Goal: Task Accomplishment & Management: Use online tool/utility

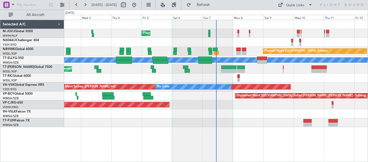
click at [350, 31] on div "Planned Maint [GEOGRAPHIC_DATA] (Seletar)" at bounding box center [216, 33] width 304 height 9
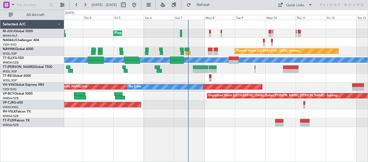
click at [193, 131] on div "Planned Maint [GEOGRAPHIC_DATA] (Seletar) Planned Maint [GEOGRAPHIC_DATA] (Sele…" at bounding box center [216, 91] width 304 height 142
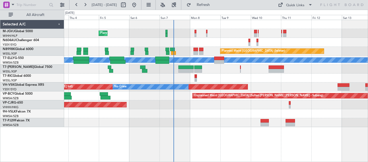
click at [181, 34] on div "Planned Maint [GEOGRAPHIC_DATA] (Seletar)" at bounding box center [216, 33] width 304 height 9
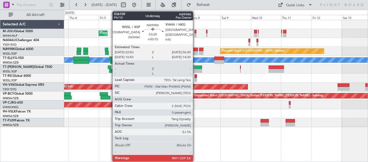
click at [196, 51] on div at bounding box center [196, 53] width 5 height 4
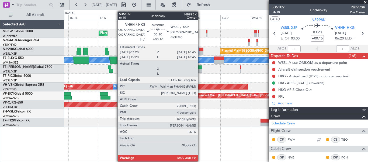
click at [201, 51] on div at bounding box center [201, 53] width 5 height 4
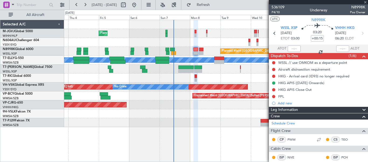
type input "+00:10"
type input "4"
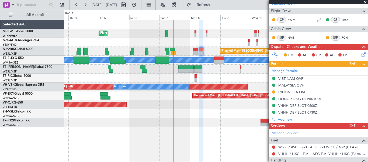
scroll to position [86, 0]
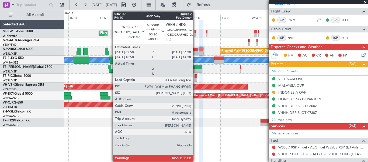
click at [196, 51] on div at bounding box center [196, 49] width 5 height 4
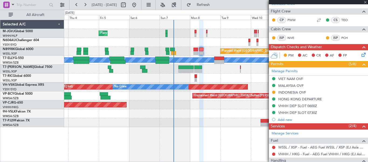
type input "+00:15"
type input "0"
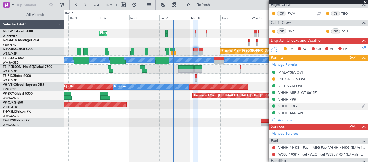
scroll to position [126, 0]
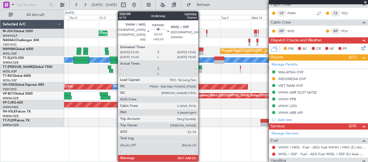
click at [201, 52] on div at bounding box center [201, 53] width 5 height 4
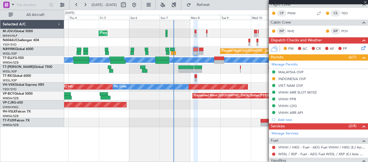
type input "+00:10"
type input "4"
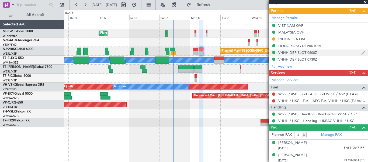
scroll to position [139, 0]
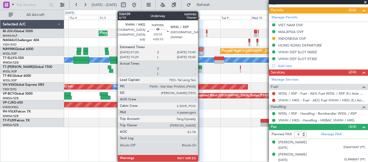
click at [201, 51] on div at bounding box center [201, 49] width 5 height 4
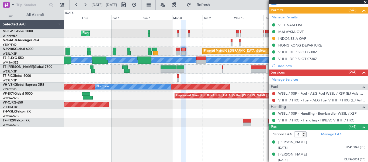
click at [197, 53] on div "Planned Maint Singapore (Seletar) Planned Maint Singapore (Seletar)" at bounding box center [216, 51] width 304 height 9
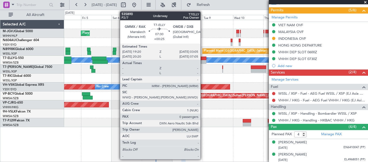
click at [203, 59] on div at bounding box center [202, 58] width 10 height 4
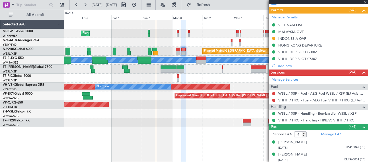
type input "+00:25"
type input "0"
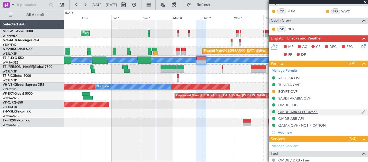
scroll to position [101, 0]
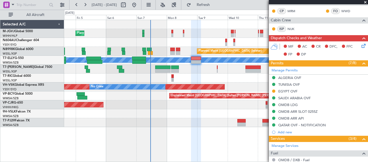
click at [193, 72] on div "Planned Maint Dubai (Al Maktoum Intl)" at bounding box center [216, 68] width 304 height 9
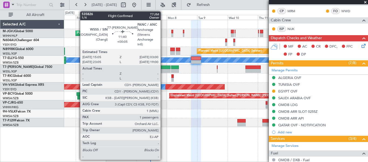
click at [163, 69] on div at bounding box center [162, 71] width 15 height 4
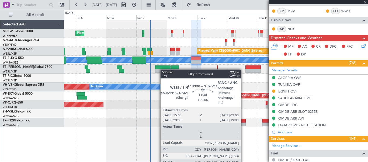
type input "+00:05"
type input "1"
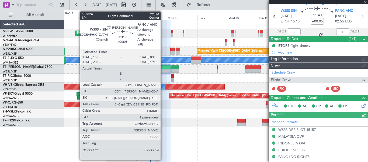
scroll to position [94, 0]
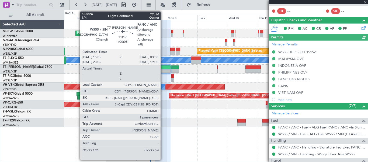
type input "Terry Leung (LEU)"
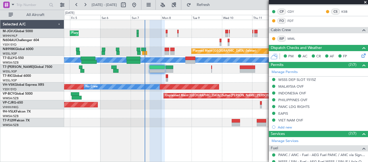
click at [193, 74] on div at bounding box center [216, 77] width 304 height 9
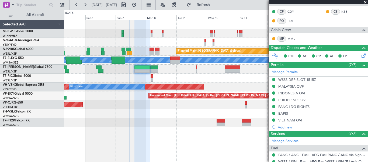
click at [185, 77] on div at bounding box center [216, 77] width 304 height 9
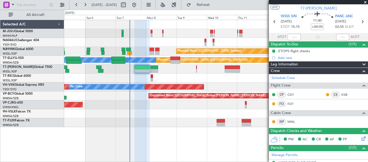
scroll to position [0, 0]
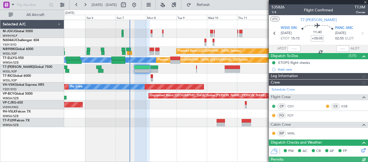
type input "Terry Leung (LEU)"
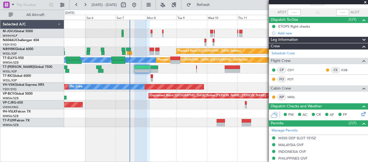
scroll to position [1, 0]
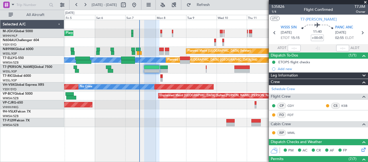
click at [122, 81] on div at bounding box center [216, 77] width 304 height 9
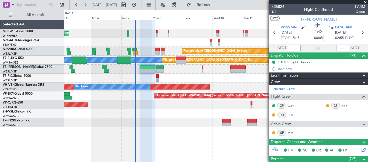
click at [192, 107] on div "Planned Maint [GEOGRAPHIC_DATA] ([GEOGRAPHIC_DATA] Intl)" at bounding box center [216, 104] width 304 height 9
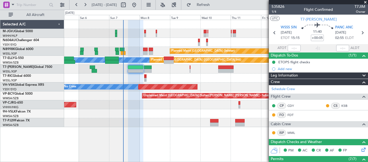
click at [184, 124] on div at bounding box center [216, 122] width 304 height 9
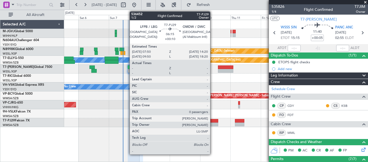
click at [213, 123] on div at bounding box center [214, 124] width 8 height 4
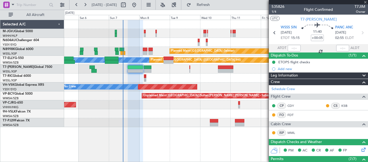
type input "+00:10"
type input "0"
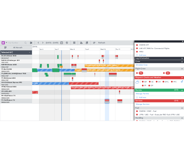
scroll to position [0, 0]
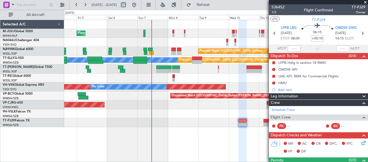
click at [186, 139] on div "Planned Maint Singapore (Seletar) Planned Maint Singapore (Seletar) Planned Mai…" at bounding box center [216, 91] width 304 height 142
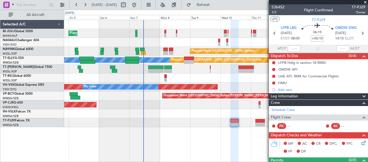
click at [177, 139] on div "Planned Maint Singapore (Seletar) Planned Maint Singapore (Seletar) Planned Mai…" at bounding box center [216, 91] width 304 height 142
click at [88, 27] on div at bounding box center [216, 24] width 304 height 9
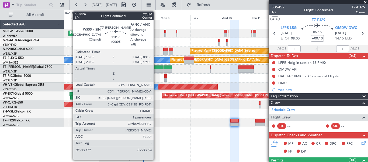
click at [156, 66] on div at bounding box center [155, 67] width 15 height 4
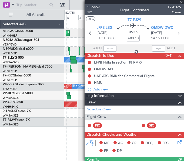
click at [71, 38] on div at bounding box center [123, 42] width 119 height 9
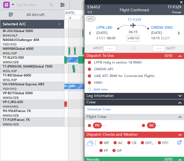
click at [63, 81] on div "Planned Maint Singapore (Seletar) Planned Maint Singapore (Seletar) MEL Planned…" at bounding box center [92, 86] width 184 height 152
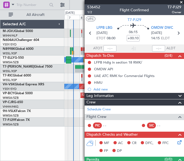
click at [63, 80] on div "Planned Maint Singapore (Seletar) Planned Maint Singapore (Seletar) MEL Planned…" at bounding box center [92, 86] width 184 height 152
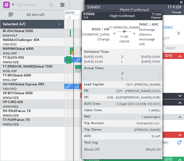
click at [79, 70] on div at bounding box center [78, 71] width 6 height 4
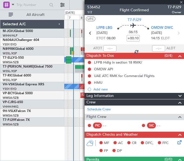
type input "+00:05"
type input "1"
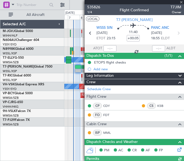
type input "Terry Leung (LEU)"
